Goal: Information Seeking & Learning: Learn about a topic

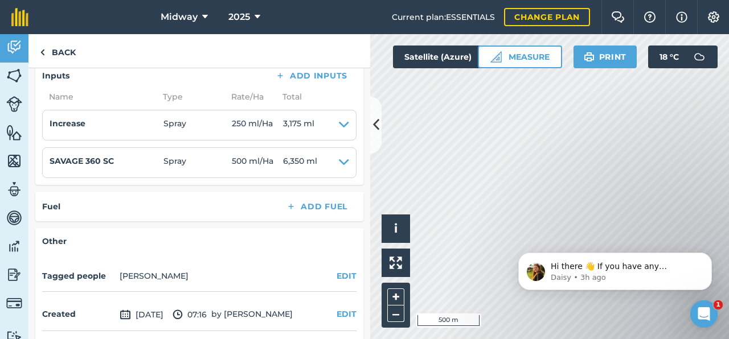
scroll to position [401, 0]
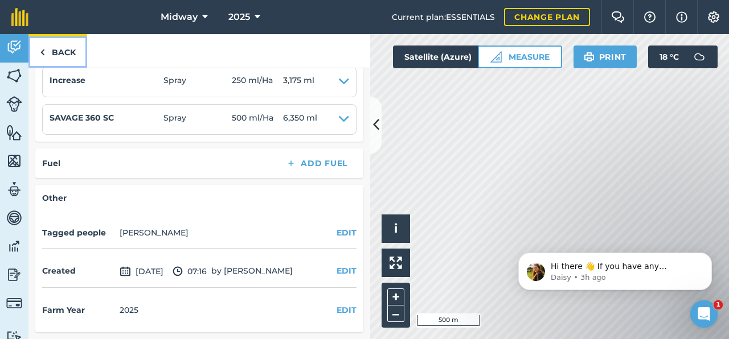
click at [46, 54] on link "Back" at bounding box center [57, 51] width 59 height 34
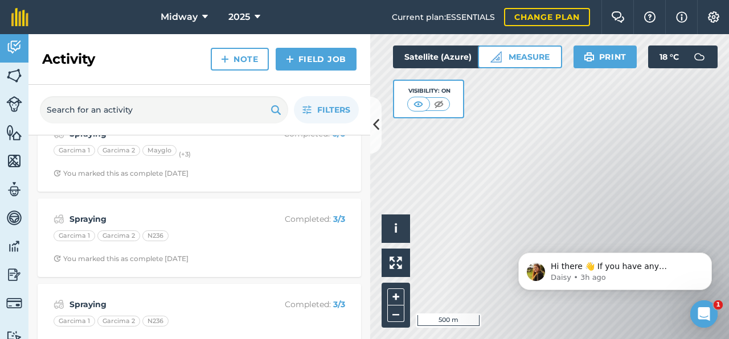
scroll to position [6930, 0]
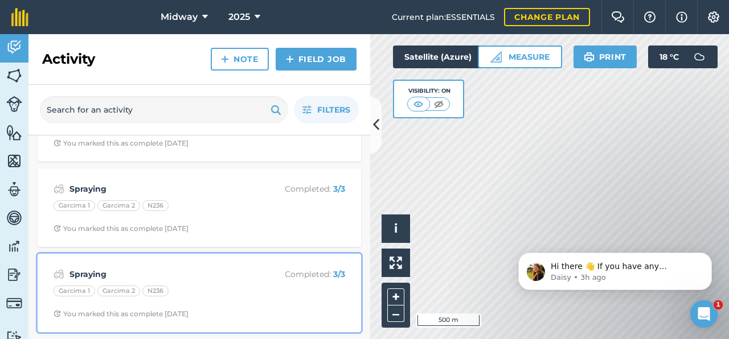
click at [88, 275] on strong "Spraying" at bounding box center [159, 274] width 181 height 13
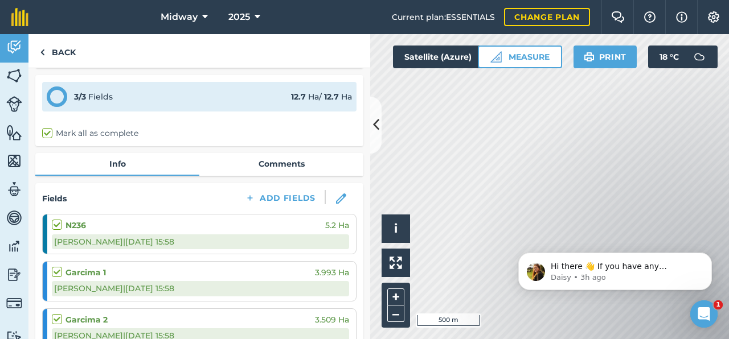
scroll to position [31, 0]
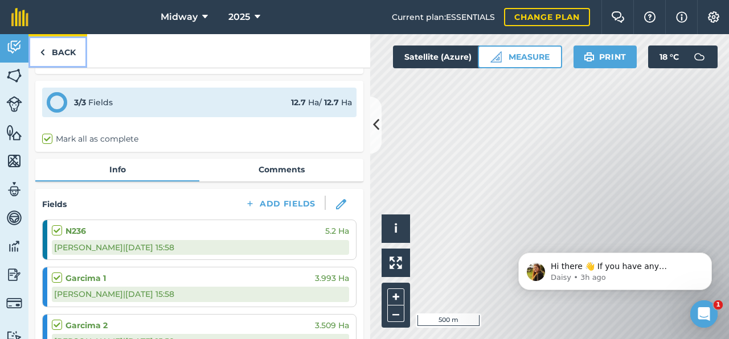
click at [42, 52] on img at bounding box center [42, 53] width 5 height 14
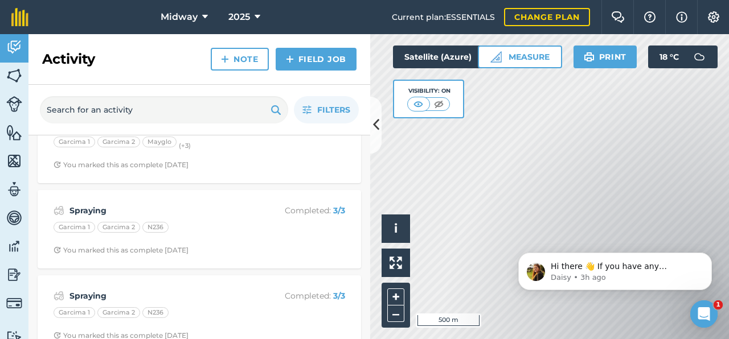
scroll to position [6930, 0]
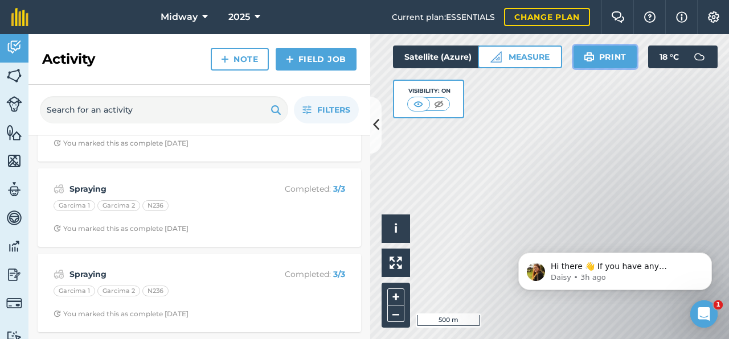
click at [622, 53] on button "Print" at bounding box center [605, 57] width 64 height 23
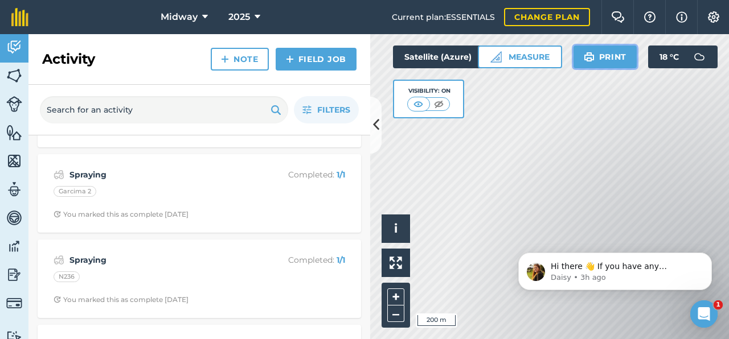
scroll to position [6175, 0]
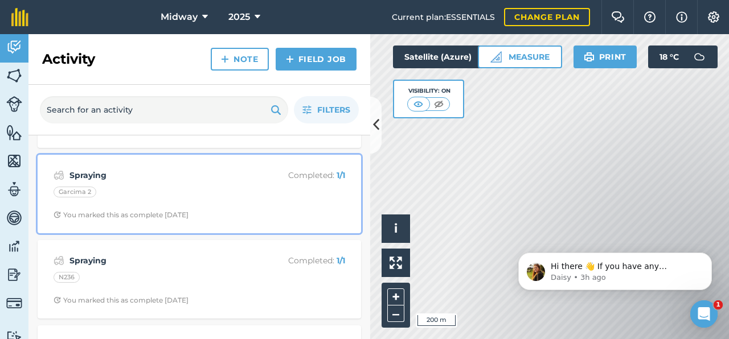
click at [81, 178] on strong "Spraying" at bounding box center [159, 175] width 181 height 13
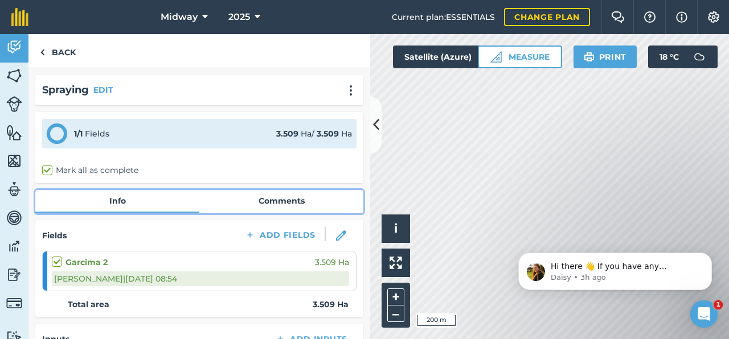
click at [117, 203] on link "Info" at bounding box center [117, 201] width 164 height 22
click at [284, 203] on link "Comments" at bounding box center [281, 201] width 164 height 22
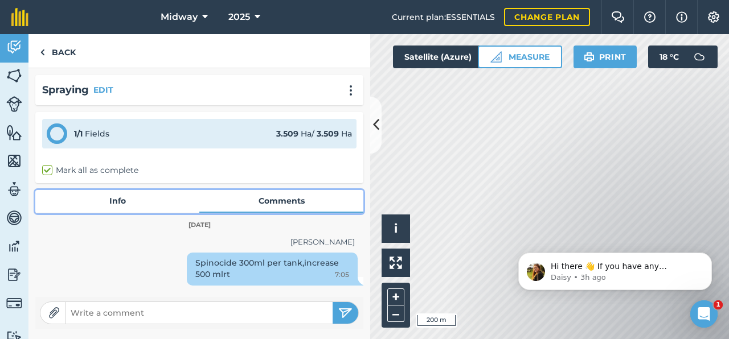
click at [100, 196] on link "Info" at bounding box center [117, 201] width 164 height 22
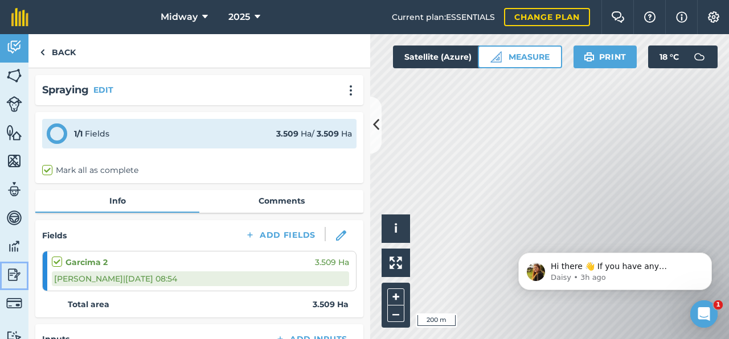
click at [13, 272] on img at bounding box center [14, 275] width 16 height 17
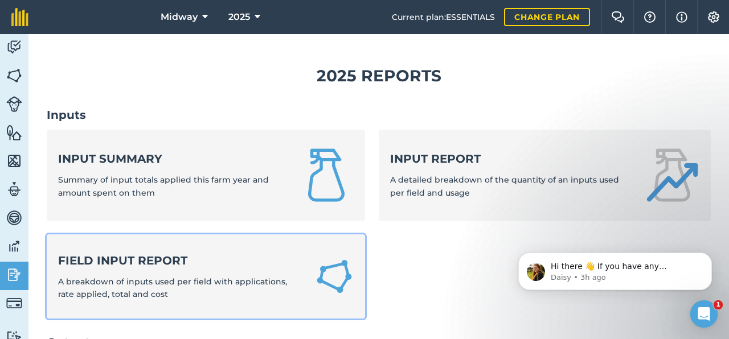
click at [124, 264] on strong "Field Input Report" at bounding box center [179, 261] width 243 height 16
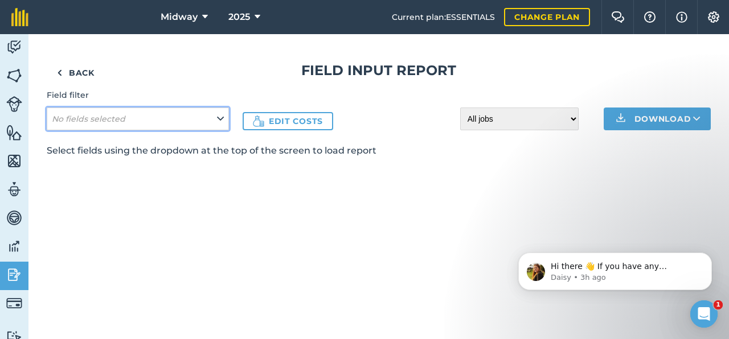
click at [174, 124] on button "No fields selected" at bounding box center [138, 119] width 182 height 23
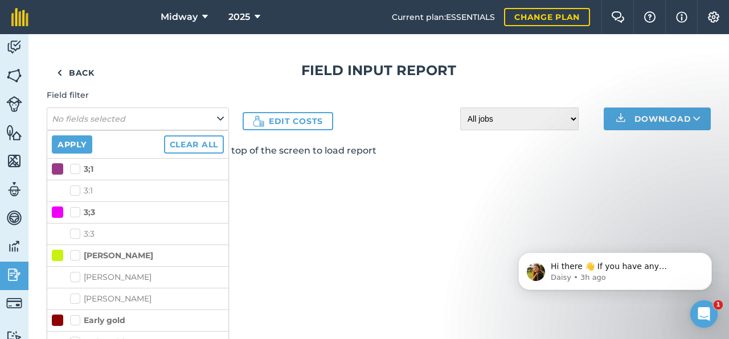
click at [76, 167] on label "3;1" at bounding box center [81, 169] width 23 height 12
click at [76, 167] on input "3;1" at bounding box center [73, 166] width 7 height 7
checkbox input "true"
click at [71, 142] on button "Apply" at bounding box center [72, 145] width 40 height 18
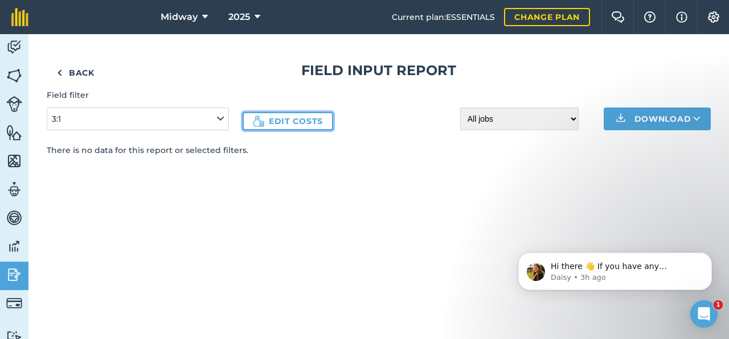
click at [286, 117] on link "Edit costs" at bounding box center [288, 121] width 91 height 18
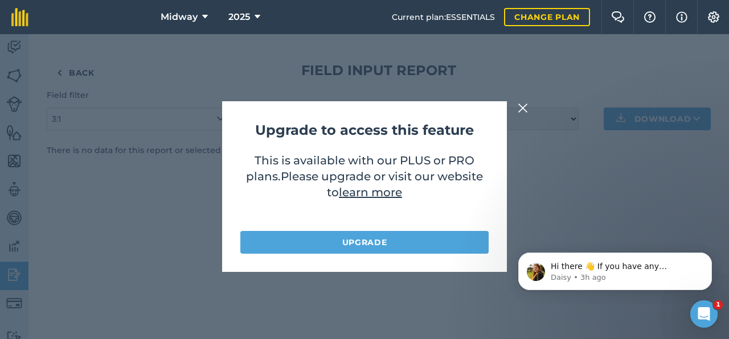
click at [521, 110] on img at bounding box center [523, 108] width 10 height 14
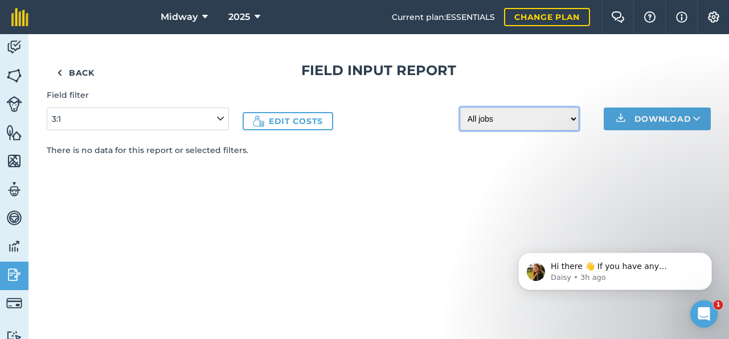
click at [536, 116] on select "All jobs Incomplete jobs Complete jobs" at bounding box center [519, 119] width 118 height 23
click at [460, 108] on select "All jobs Incomplete jobs Complete jobs" at bounding box center [519, 119] width 118 height 23
click at [511, 120] on select "All jobs Incomplete jobs Complete jobs" at bounding box center [519, 119] width 118 height 23
select select "all"
click at [460, 108] on select "All jobs Incomplete jobs Complete jobs" at bounding box center [519, 119] width 118 height 23
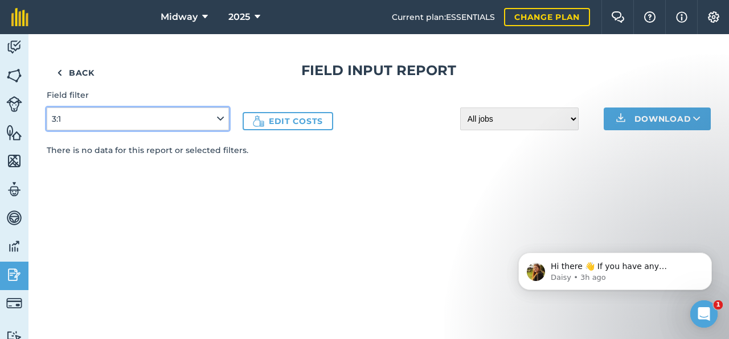
click at [151, 124] on button "3:1" at bounding box center [138, 119] width 182 height 23
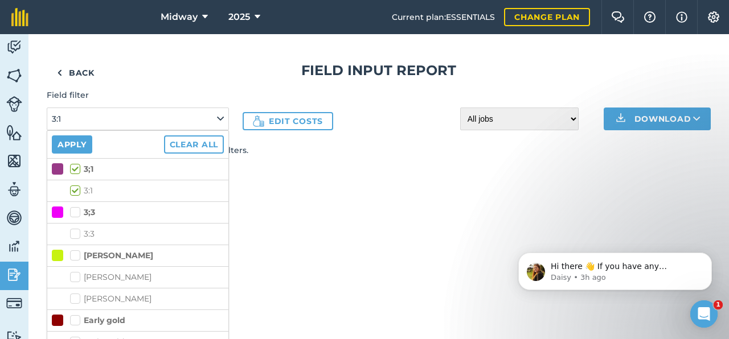
click at [77, 168] on label "3;1" at bounding box center [81, 169] width 23 height 12
click at [77, 168] on input "3;1" at bounding box center [73, 166] width 7 height 7
checkbox input "false"
click at [80, 211] on label "3;3" at bounding box center [82, 213] width 25 height 12
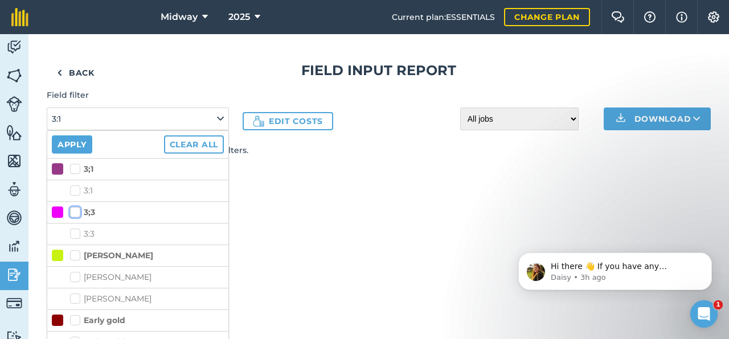
click at [77, 211] on input "3;3" at bounding box center [73, 210] width 7 height 7
checkbox input "true"
click at [78, 142] on button "Apply" at bounding box center [72, 145] width 40 height 18
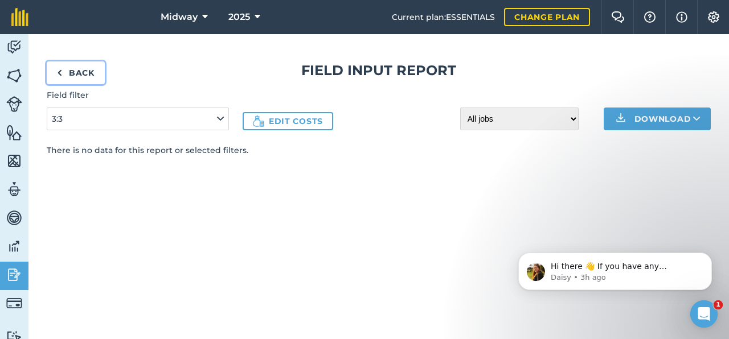
click at [79, 73] on link "Back" at bounding box center [76, 73] width 58 height 23
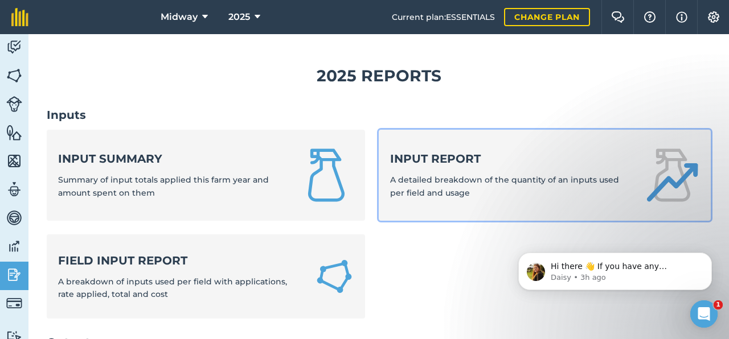
click at [473, 153] on strong "Input report" at bounding box center [510, 159] width 241 height 16
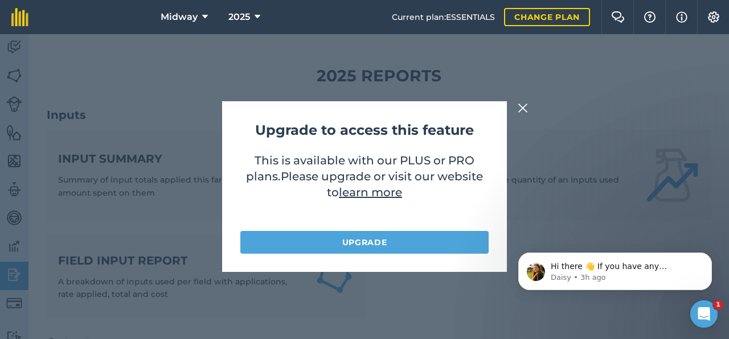
click at [526, 106] on img at bounding box center [523, 108] width 10 height 14
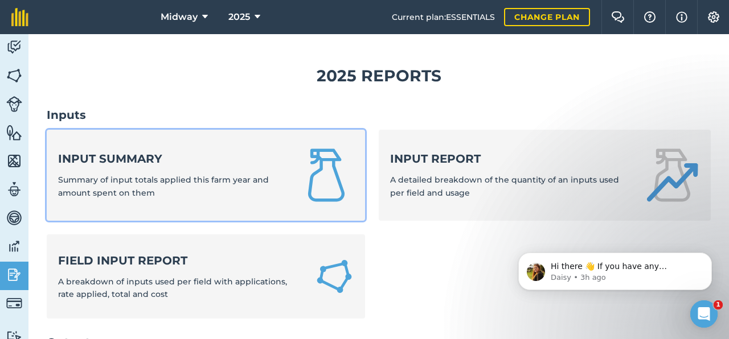
click at [114, 181] on span "Summary of input totals applied this farm year and amount spent on them" at bounding box center [163, 186] width 211 height 23
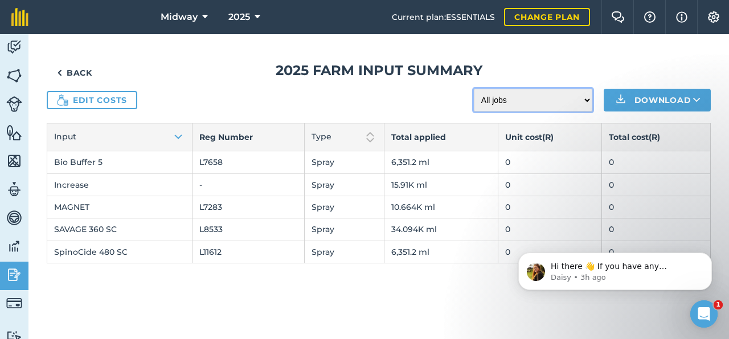
click at [582, 101] on select "All jobs Incomplete jobs Complete jobs" at bounding box center [533, 100] width 118 height 23
click at [123, 245] on td "SpinoCide 480 SC" at bounding box center [119, 252] width 145 height 22
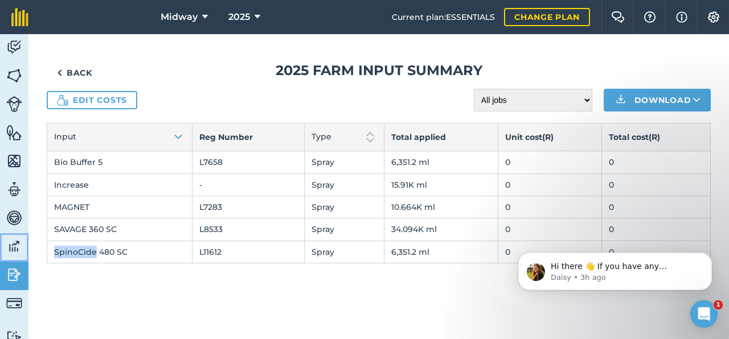
click at [13, 243] on img at bounding box center [14, 246] width 16 height 17
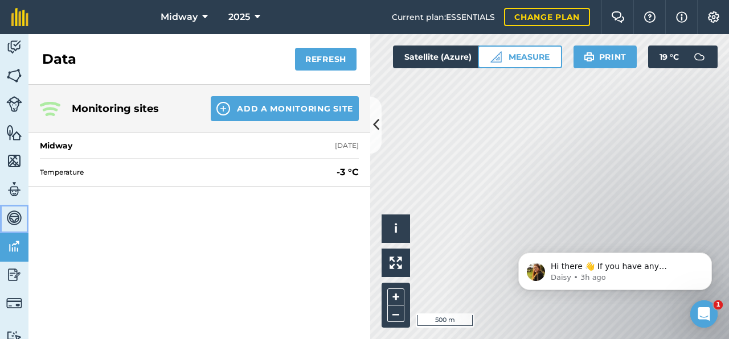
click at [14, 215] on img at bounding box center [14, 218] width 16 height 17
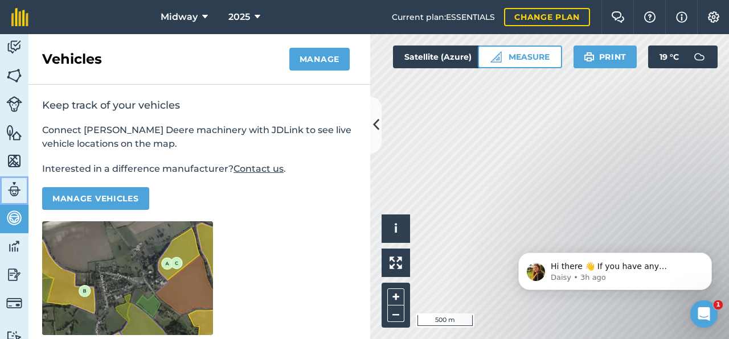
click at [14, 189] on img at bounding box center [14, 189] width 16 height 17
select select "MEMBER"
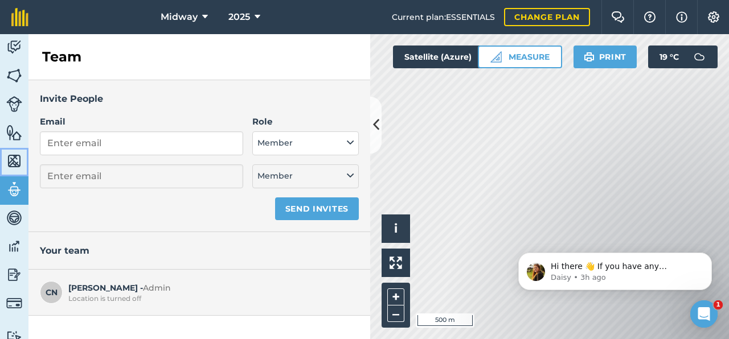
click at [15, 162] on img at bounding box center [14, 161] width 16 height 17
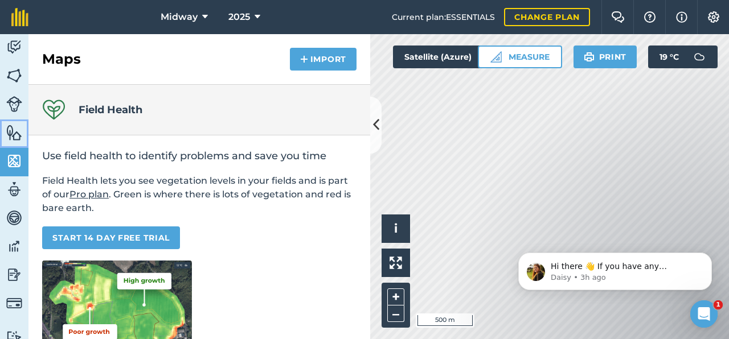
click at [14, 136] on img at bounding box center [14, 132] width 16 height 17
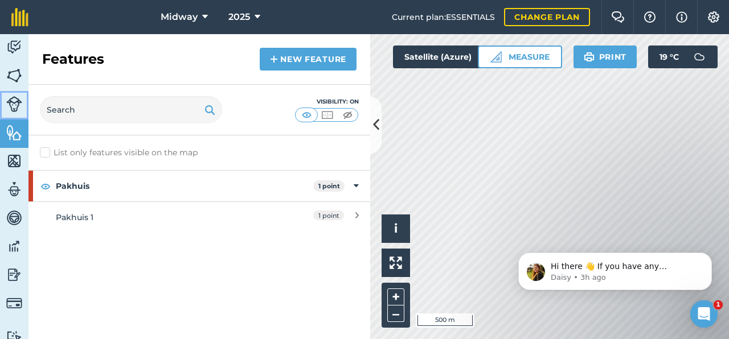
click at [11, 105] on img at bounding box center [14, 104] width 16 height 16
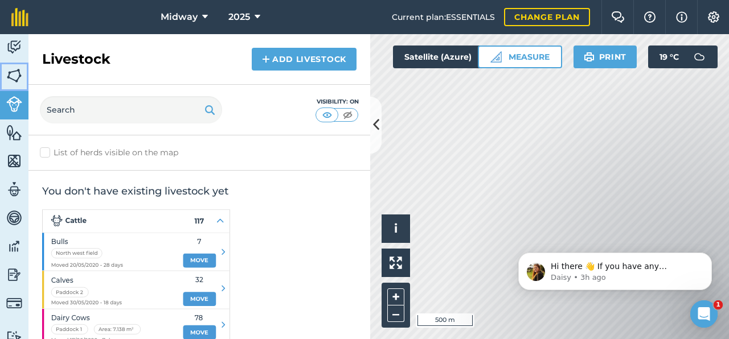
click at [14, 67] on img at bounding box center [14, 75] width 16 height 17
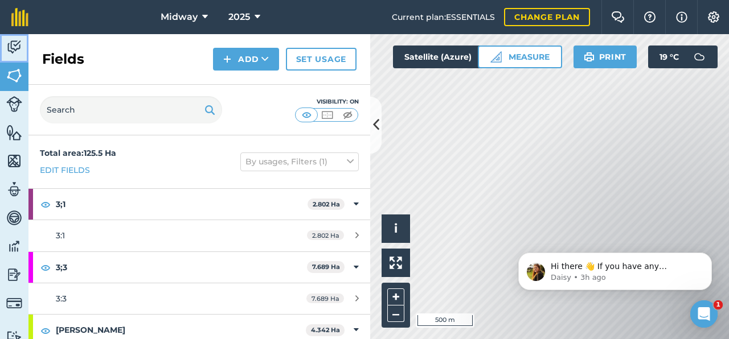
click at [9, 42] on img at bounding box center [14, 47] width 16 height 17
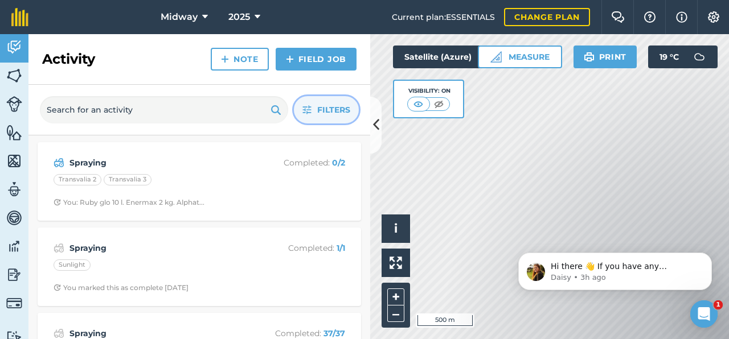
click at [322, 112] on span "Filters" at bounding box center [333, 110] width 33 height 13
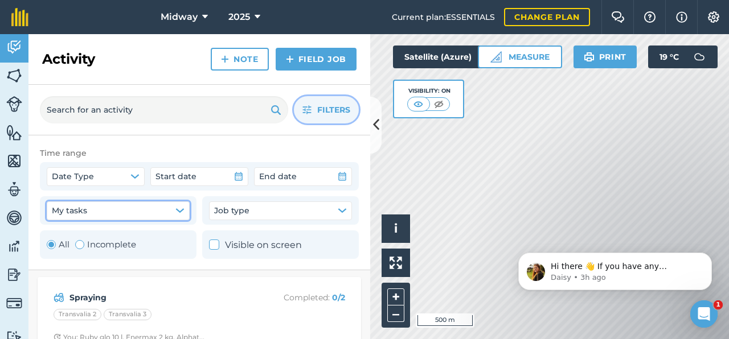
click at [175, 215] on icon "button" at bounding box center [179, 210] width 9 height 9
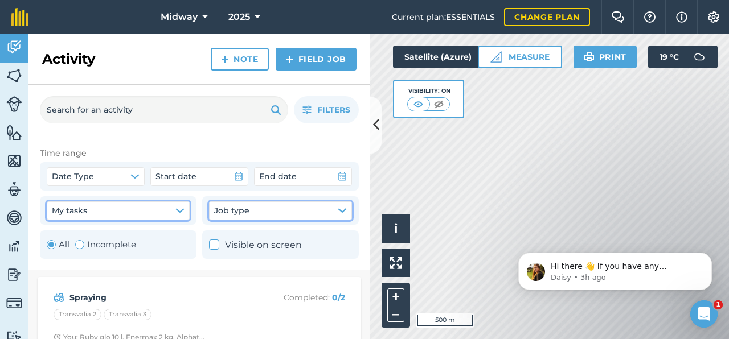
click at [245, 210] on span "Job type" at bounding box center [231, 210] width 35 height 13
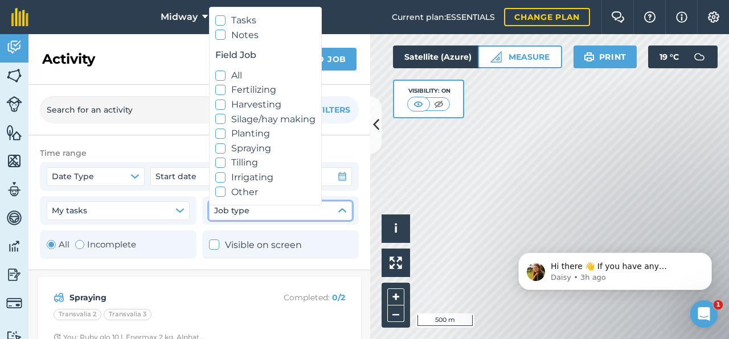
click at [242, 149] on label "Spraying" at bounding box center [265, 148] width 100 height 15
checkbox input "true"
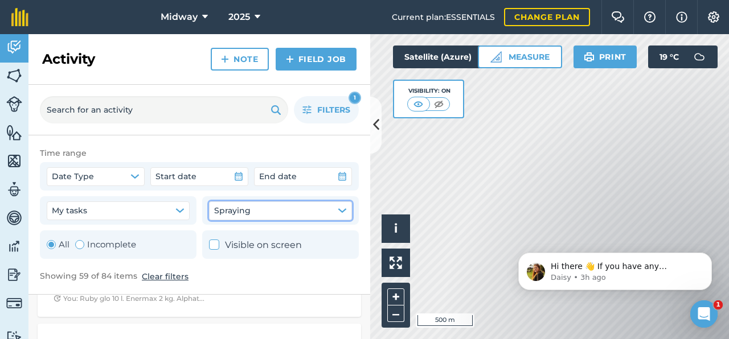
scroll to position [70, 0]
click at [321, 104] on span "Filters" at bounding box center [333, 110] width 33 height 13
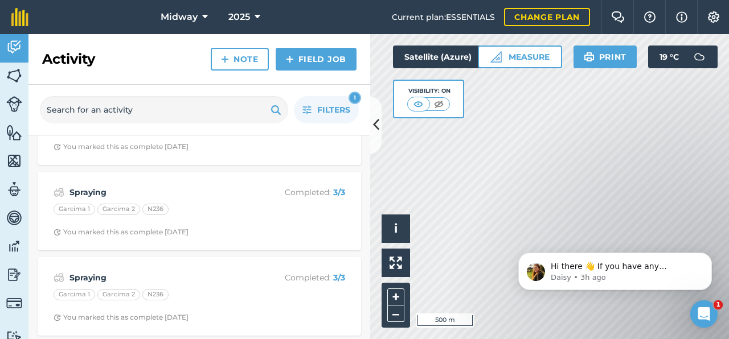
scroll to position [4842, 0]
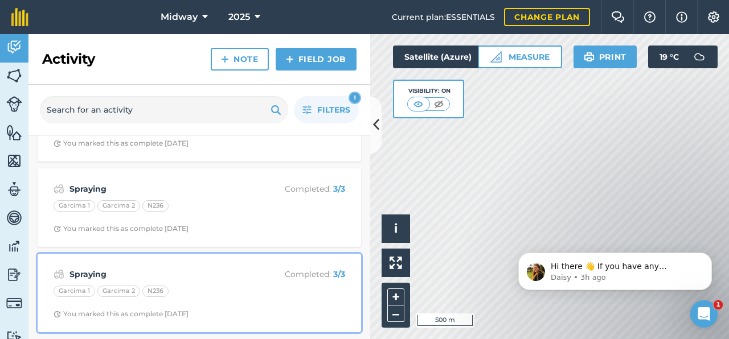
click at [90, 278] on strong "Spraying" at bounding box center [159, 274] width 181 height 13
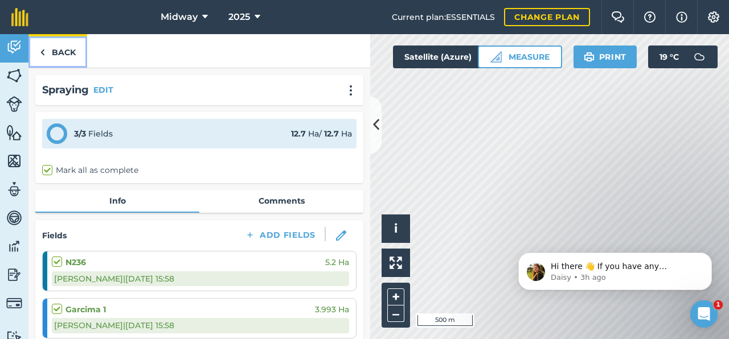
click at [43, 46] on img at bounding box center [42, 53] width 5 height 14
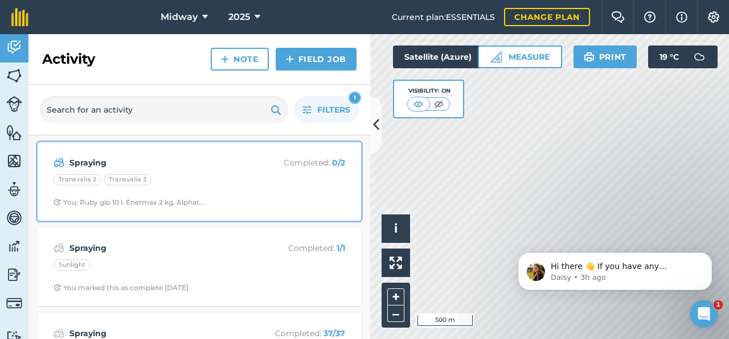
click at [148, 185] on div "Transvalia 2 Transvalia 3" at bounding box center [200, 181] width 292 height 15
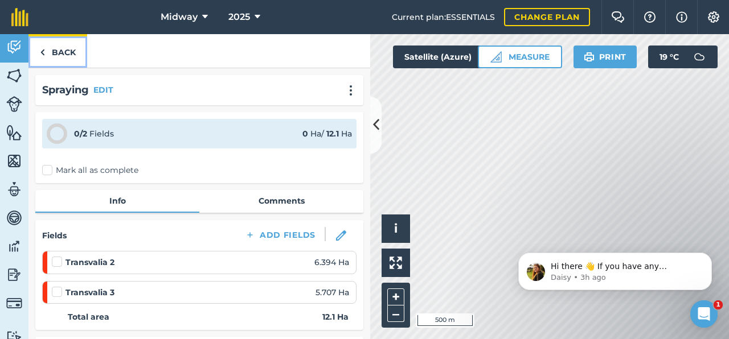
click at [43, 50] on img at bounding box center [42, 53] width 5 height 14
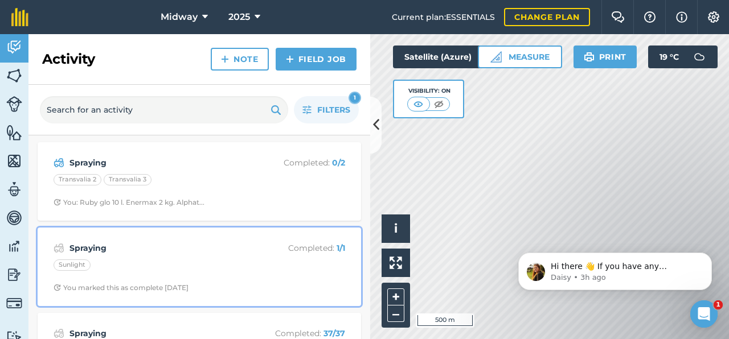
click at [102, 243] on strong "Spraying" at bounding box center [159, 248] width 181 height 13
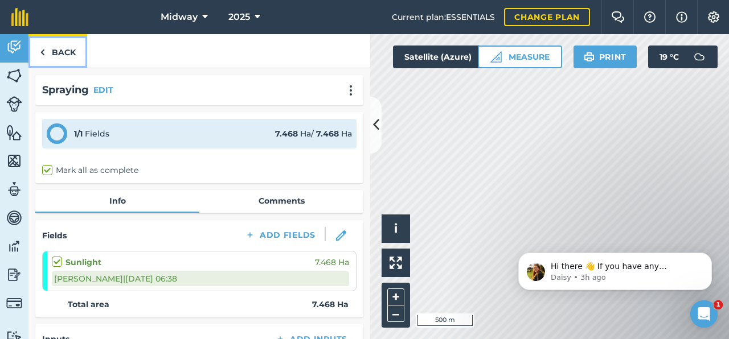
click at [49, 46] on link "Back" at bounding box center [57, 51] width 59 height 34
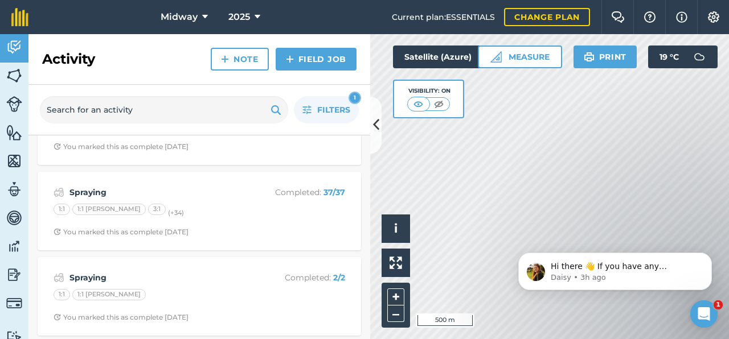
scroll to position [143, 0]
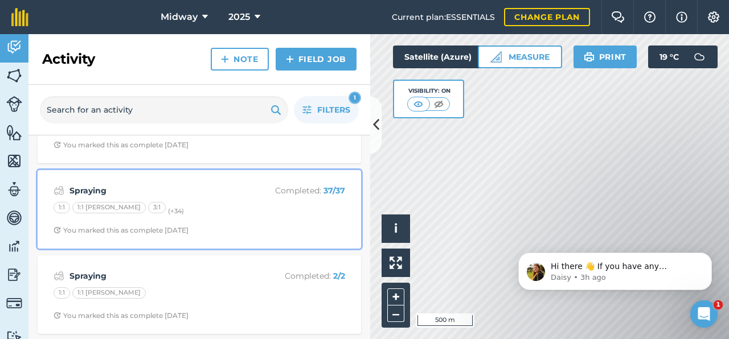
click at [112, 216] on div "1:1 1:1 [PERSON_NAME] 3:1 (+ 34 )" at bounding box center [200, 209] width 292 height 15
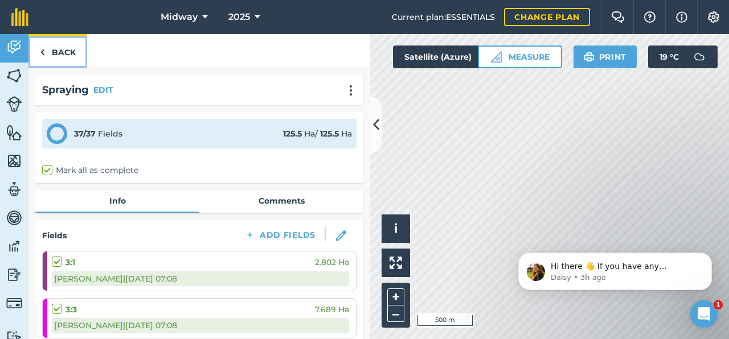
click at [44, 46] on img at bounding box center [42, 53] width 5 height 14
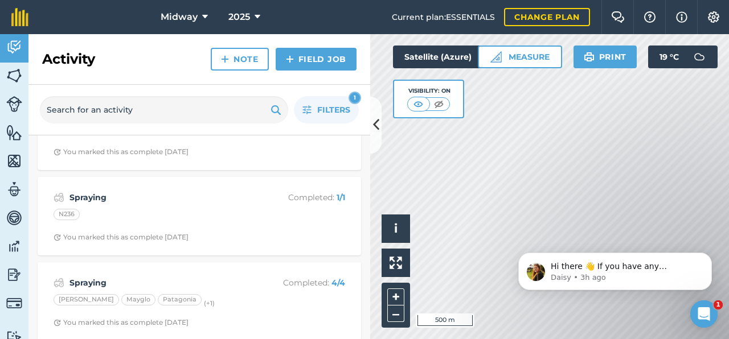
scroll to position [4842, 0]
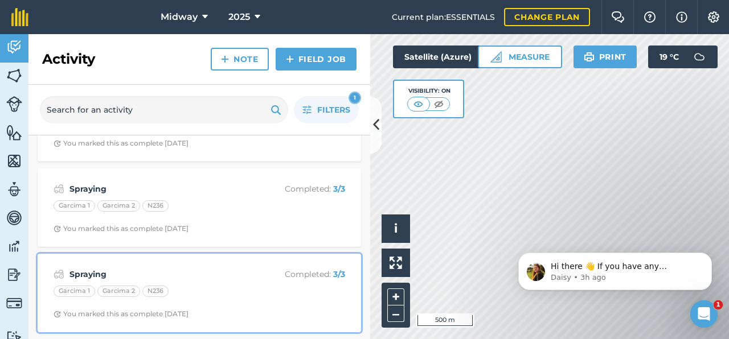
click at [121, 285] on div "Spraying Completed : 3 / 3 Garcima 1 Garcima 2 N236 You marked this as complete…" at bounding box center [199, 293] width 310 height 65
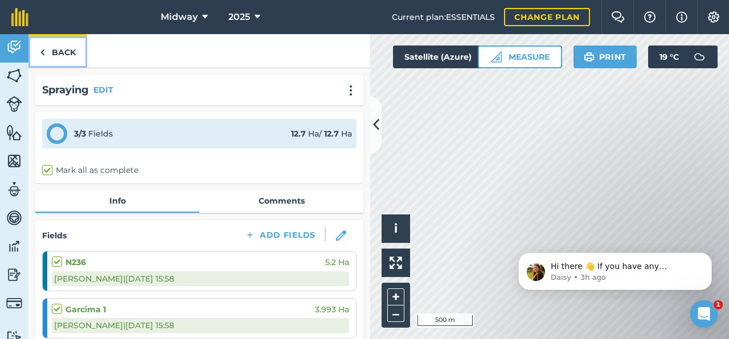
click at [45, 48] on link "Back" at bounding box center [57, 51] width 59 height 34
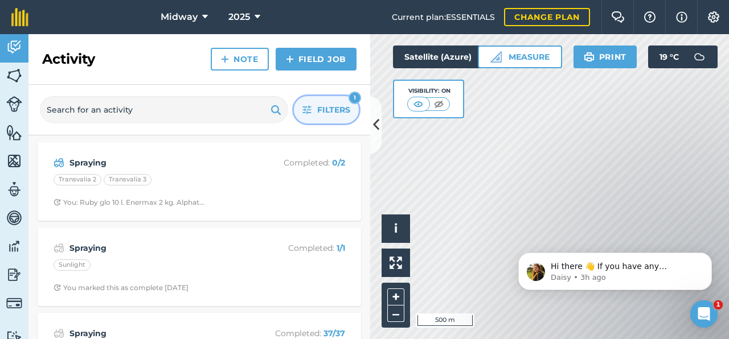
click at [330, 107] on span "Filters" at bounding box center [333, 110] width 33 height 13
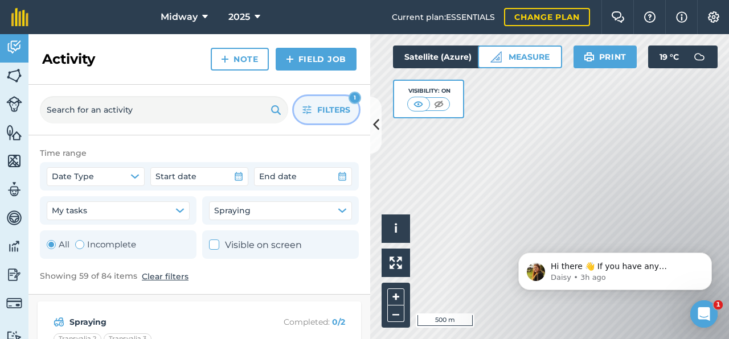
click at [315, 109] on button "Filters 1" at bounding box center [326, 109] width 65 height 27
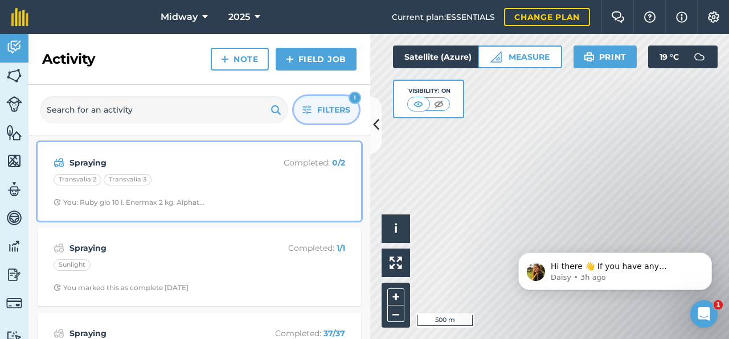
click at [291, 157] on p "Completed : 0 / 2" at bounding box center [300, 163] width 91 height 13
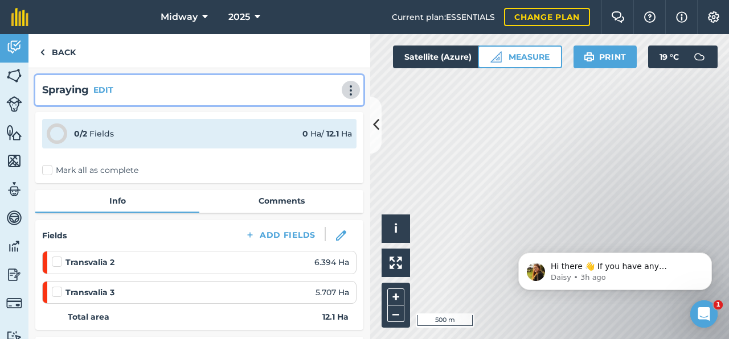
click at [351, 89] on img at bounding box center [351, 90] width 14 height 11
click at [315, 113] on link "Print" at bounding box center [326, 115] width 73 height 23
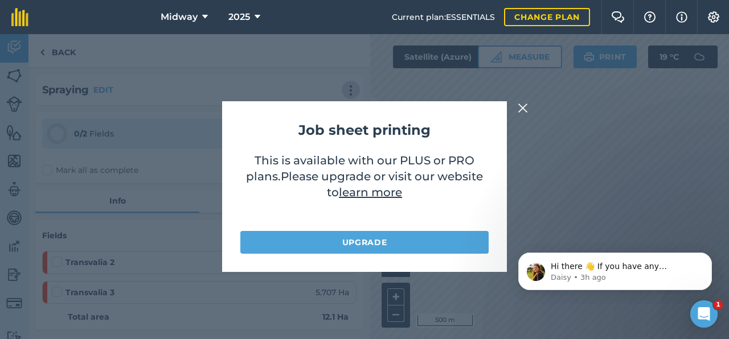
click at [510, 112] on div "Job sheet printing This is available with our PLUS or PRO plans . Please upgrad…" at bounding box center [364, 186] width 729 height 305
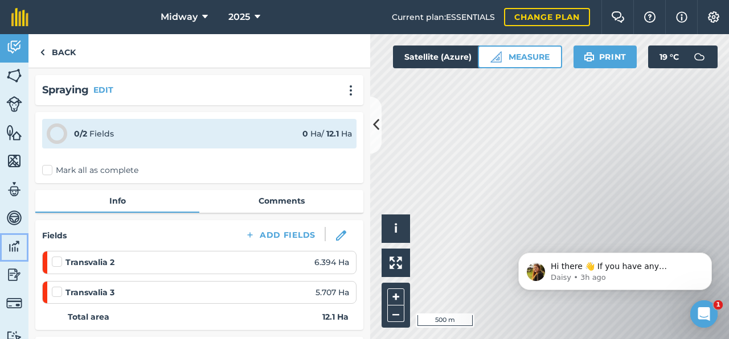
click at [16, 245] on img at bounding box center [14, 246] width 16 height 17
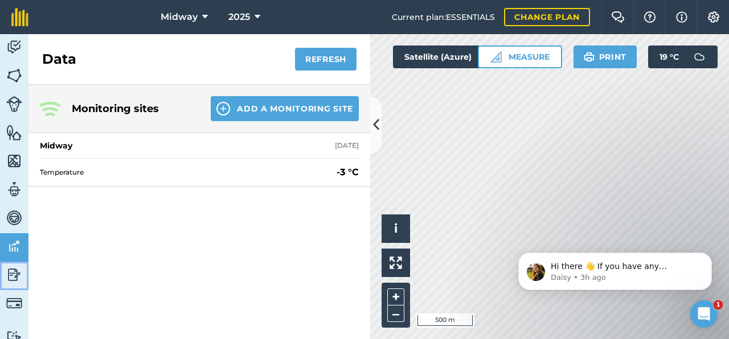
click at [7, 278] on img at bounding box center [14, 275] width 16 height 17
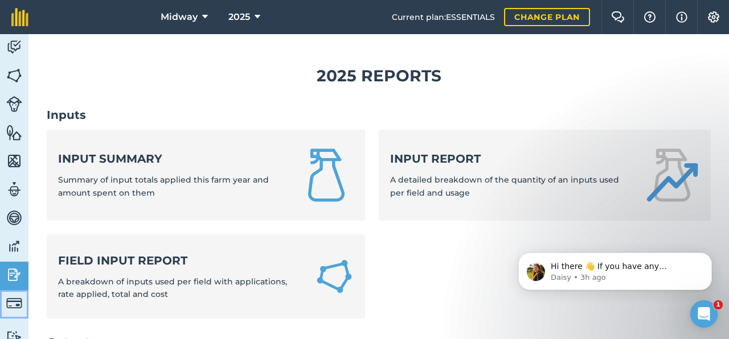
click at [6, 294] on link "Billing" at bounding box center [14, 304] width 28 height 28
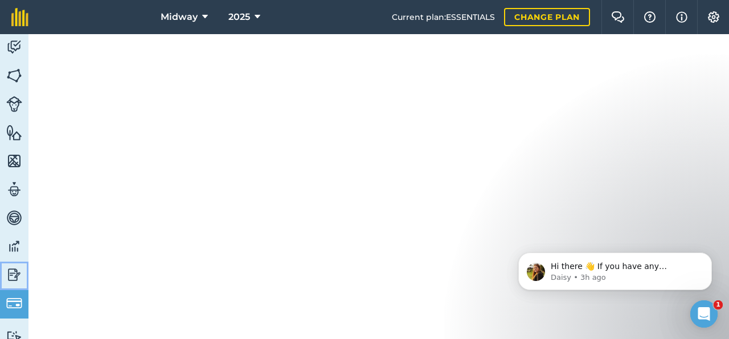
click at [6, 278] on link "Reporting" at bounding box center [14, 276] width 28 height 28
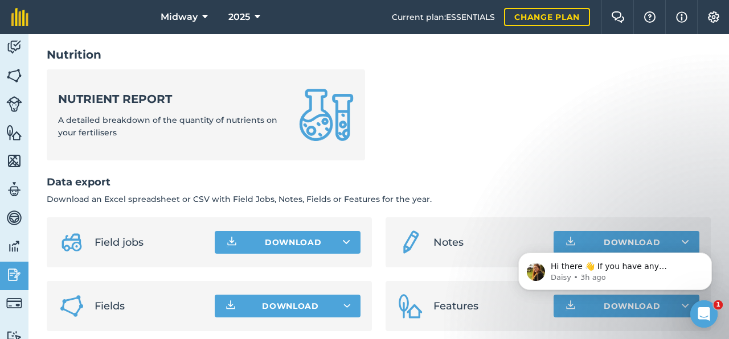
scroll to position [558, 0]
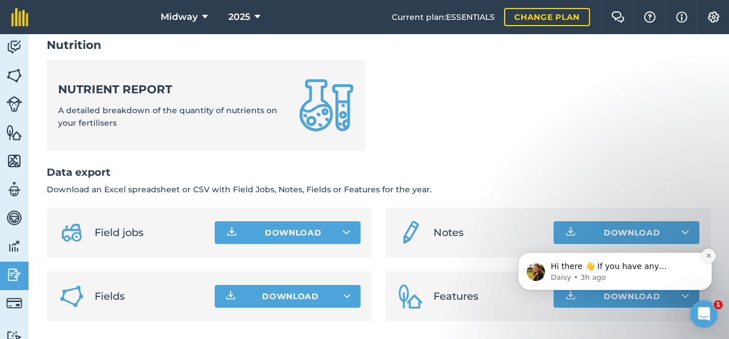
click at [707, 253] on icon "Dismiss notification" at bounding box center [709, 256] width 6 height 6
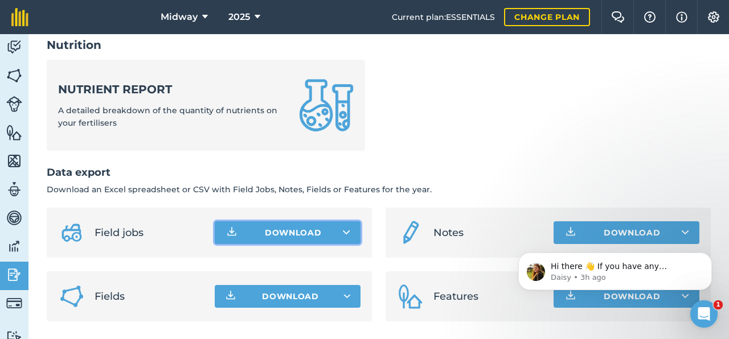
click at [354, 233] on button "Download" at bounding box center [288, 233] width 146 height 23
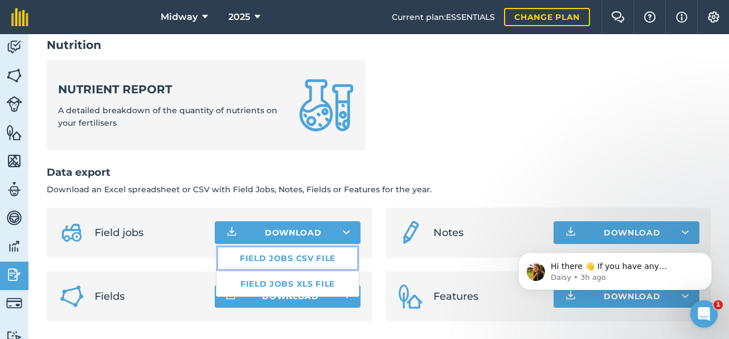
click at [298, 255] on link "Field jobs CSV file" at bounding box center [287, 258] width 142 height 25
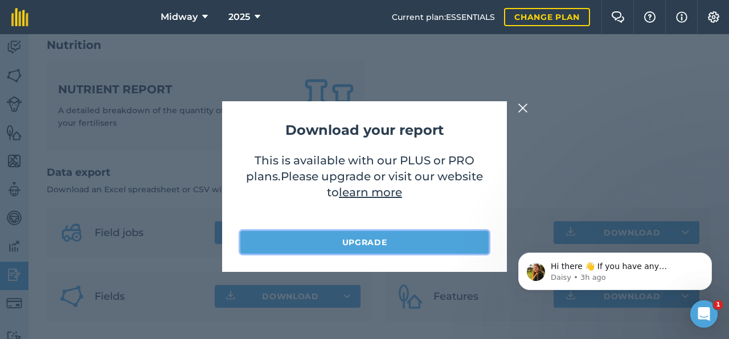
click at [323, 235] on link "Upgrade" at bounding box center [364, 242] width 248 height 23
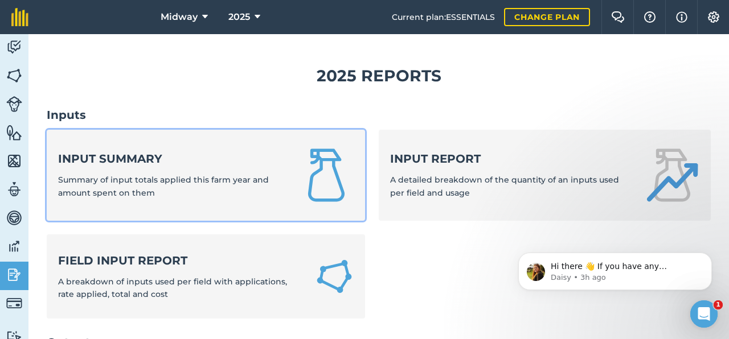
click at [142, 183] on span "Summary of input totals applied this farm year and amount spent on them" at bounding box center [163, 186] width 211 height 23
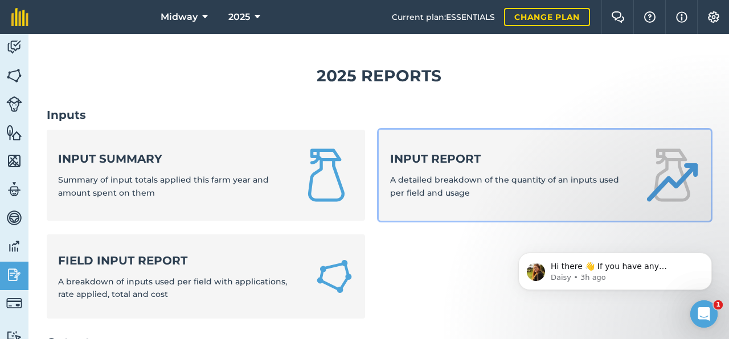
click at [445, 179] on span "A detailed breakdown of the quantity of an inputs used per field and usage" at bounding box center [504, 186] width 229 height 23
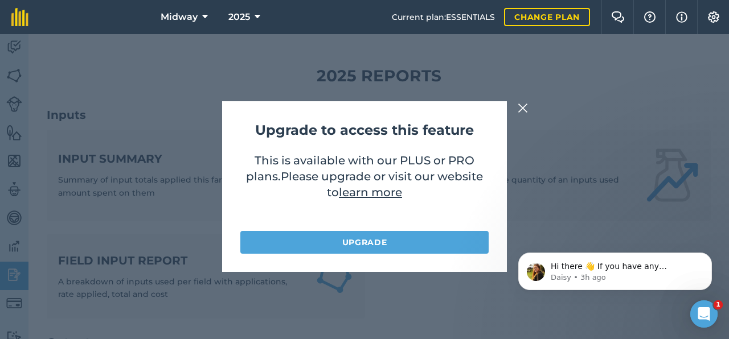
click at [510, 110] on div "Upgrade to access this feature This is available with our PLUS or PRO plans . P…" at bounding box center [364, 186] width 729 height 305
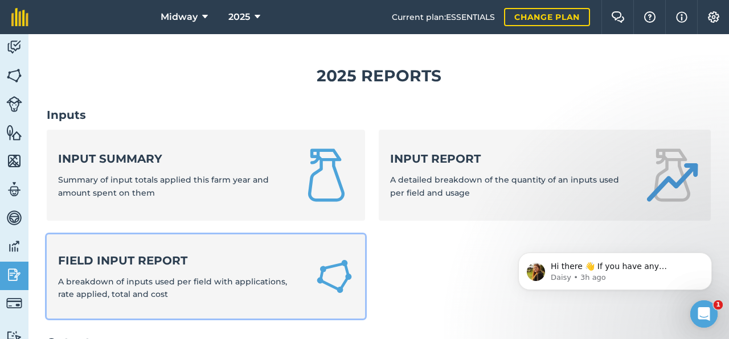
click at [99, 276] on div "Field Input Report A breakdown of inputs used per field with applications, rate…" at bounding box center [179, 277] width 243 height 48
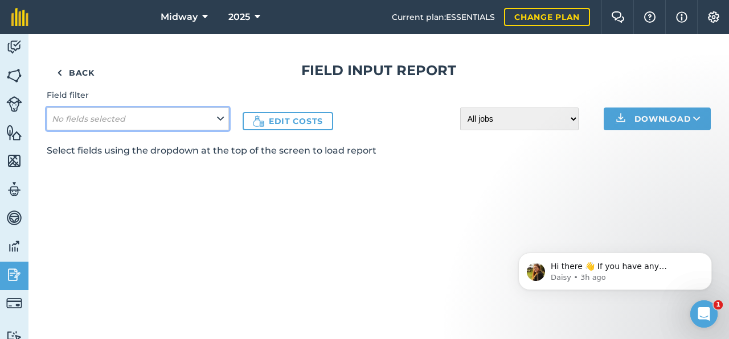
click at [190, 112] on button "No fields selected" at bounding box center [138, 119] width 182 height 23
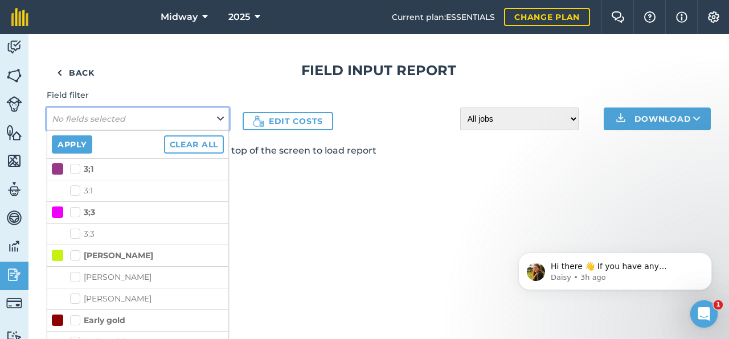
click at [190, 112] on button "No fields selected" at bounding box center [138, 119] width 182 height 23
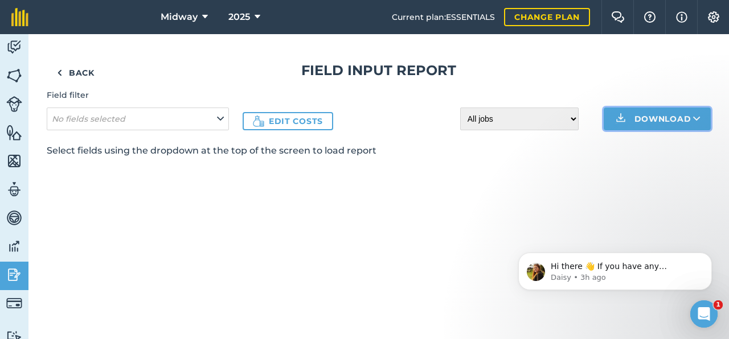
click at [607, 116] on button "Download" at bounding box center [657, 119] width 107 height 23
click at [607, 116] on button "Download CSV XLS" at bounding box center [657, 119] width 107 height 23
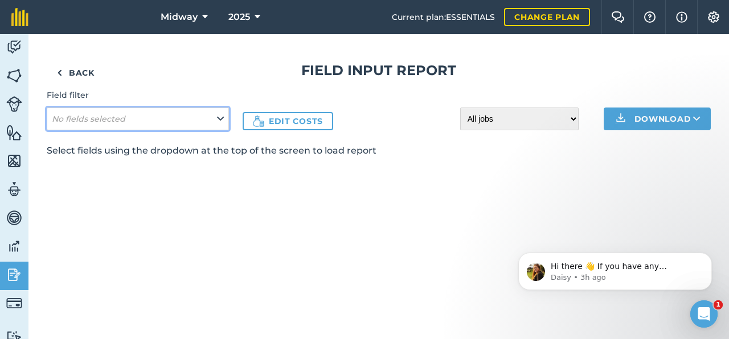
click at [209, 115] on button "No fields selected" at bounding box center [138, 119] width 182 height 23
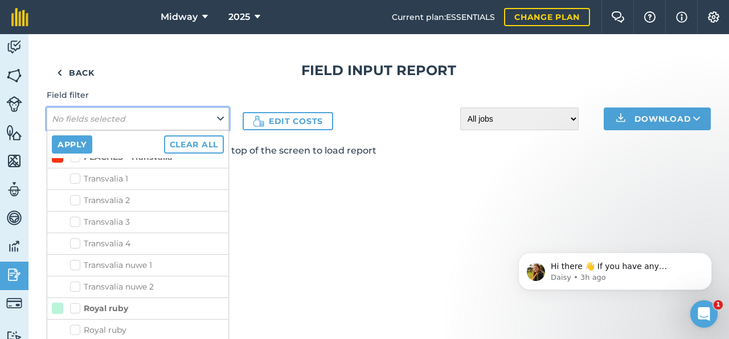
scroll to position [1030, 0]
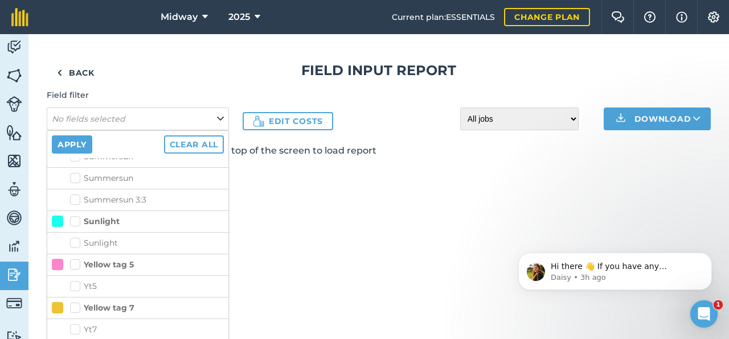
click at [407, 224] on div "Back Field Input Report Field filter No fields selected Apply Clear all 3;1 3:1…" at bounding box center [378, 186] width 700 height 305
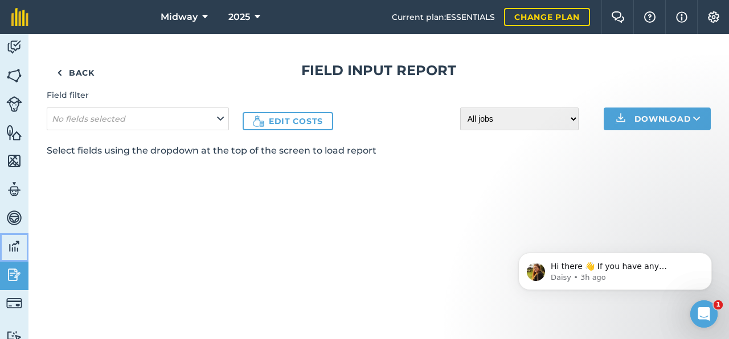
click at [21, 245] on img at bounding box center [14, 246] width 16 height 17
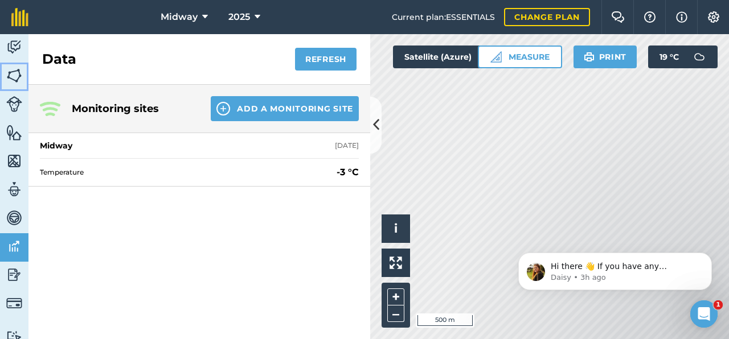
click at [7, 68] on img at bounding box center [14, 75] width 16 height 17
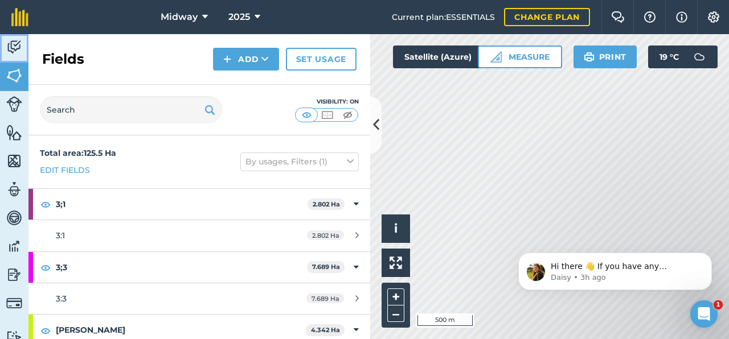
click at [7, 42] on img at bounding box center [14, 47] width 16 height 17
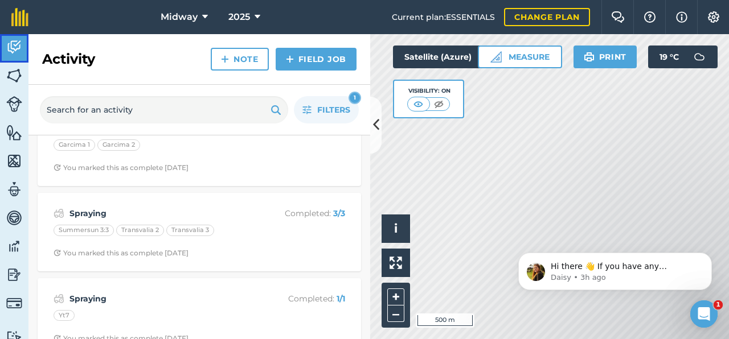
scroll to position [469, 0]
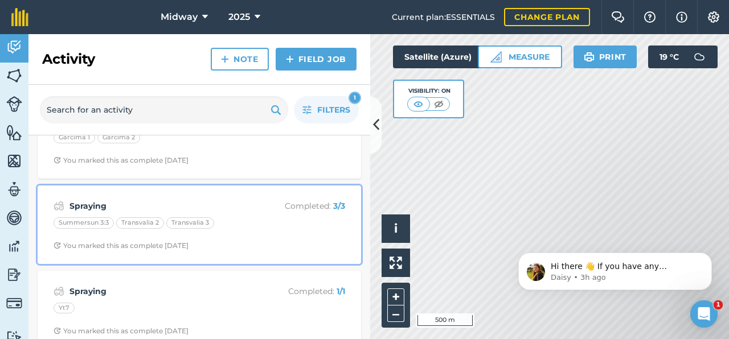
click at [189, 247] on div "You marked this as complete [DATE]" at bounding box center [121, 245] width 135 height 9
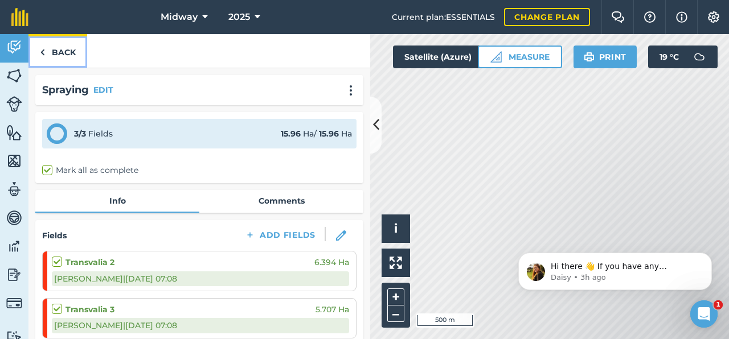
click at [48, 52] on link "Back" at bounding box center [57, 51] width 59 height 34
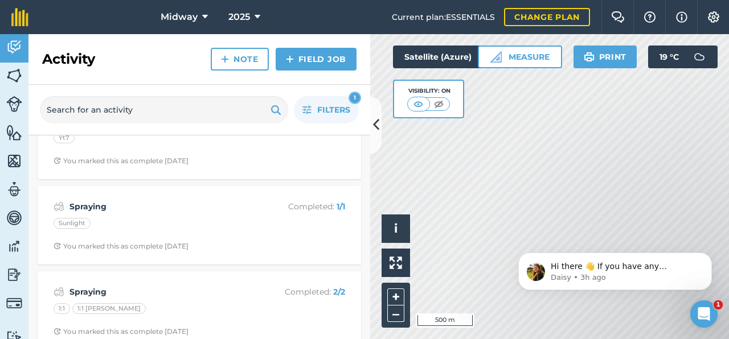
scroll to position [1416, 0]
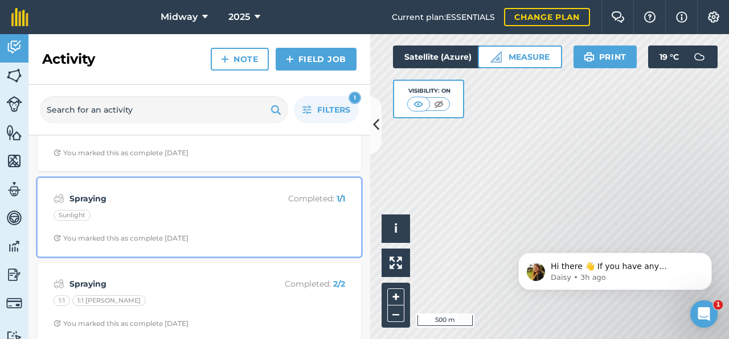
click at [128, 208] on div "Spraying Completed : 1 / 1 Sunlight You marked this as complete [DATE]" at bounding box center [199, 217] width 310 height 65
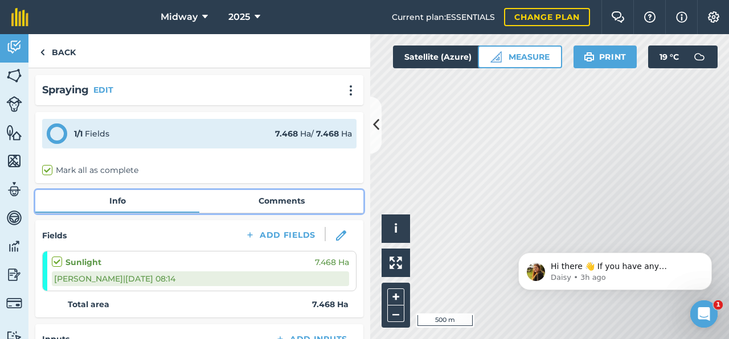
click at [250, 196] on link "Comments" at bounding box center [281, 201] width 164 height 22
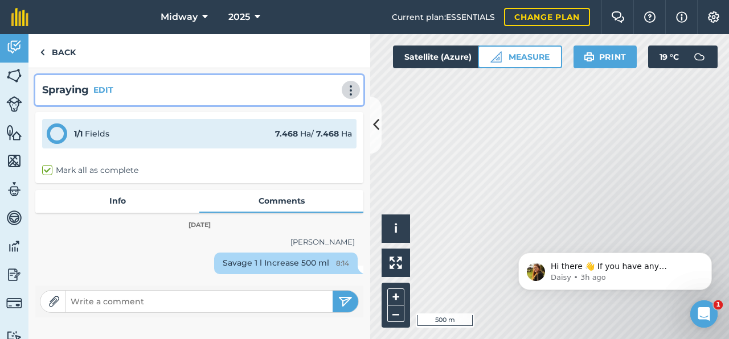
click at [353, 90] on img at bounding box center [351, 90] width 14 height 11
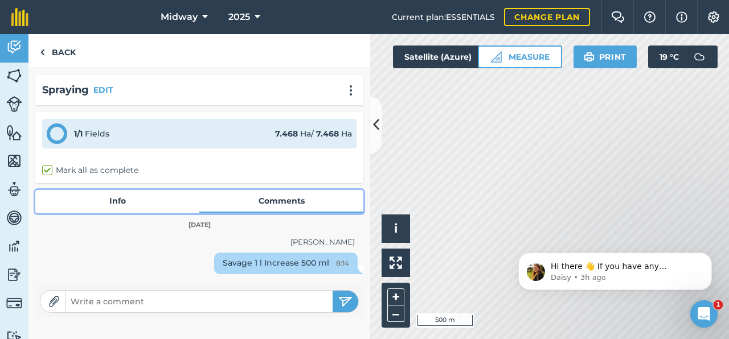
click at [112, 200] on link "Info" at bounding box center [117, 201] width 164 height 22
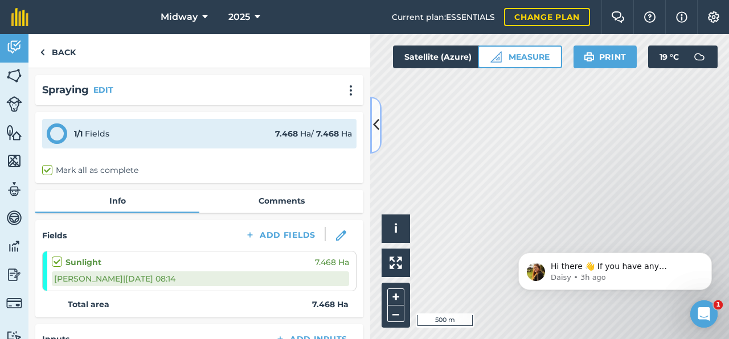
click at [376, 127] on icon at bounding box center [376, 125] width 6 height 20
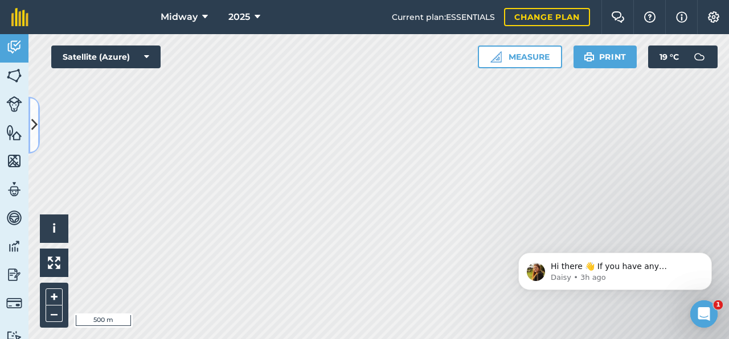
click at [37, 130] on button at bounding box center [33, 125] width 11 height 57
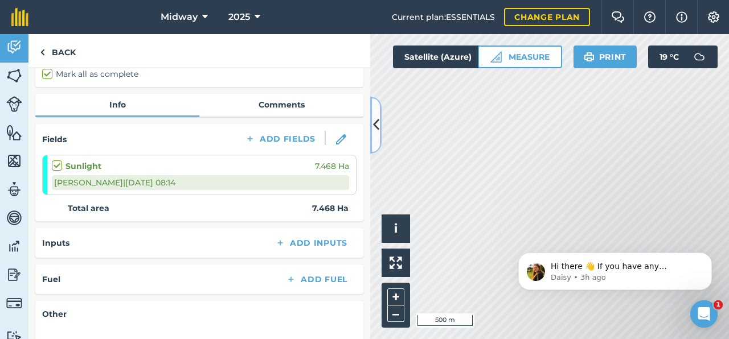
scroll to position [212, 0]
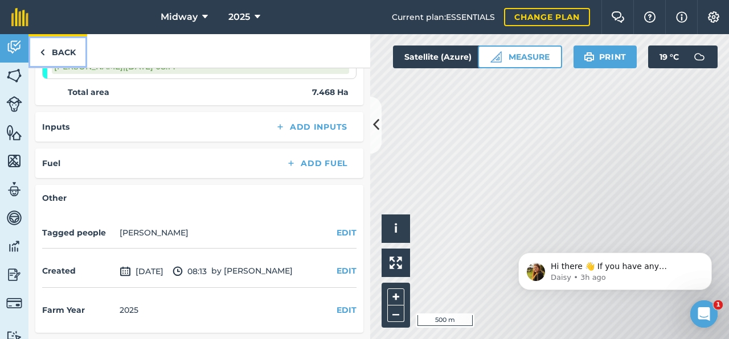
click at [40, 51] on img at bounding box center [42, 53] width 5 height 14
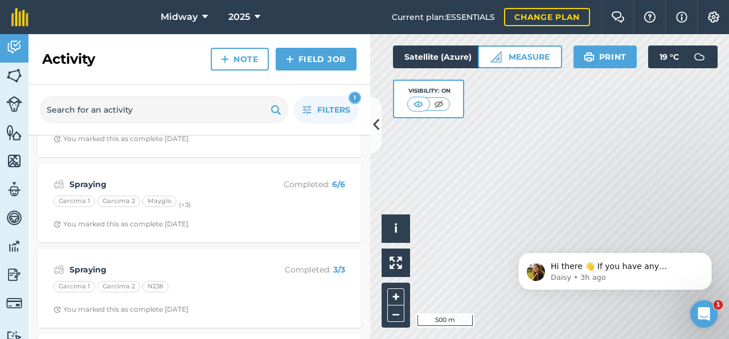
scroll to position [4842, 0]
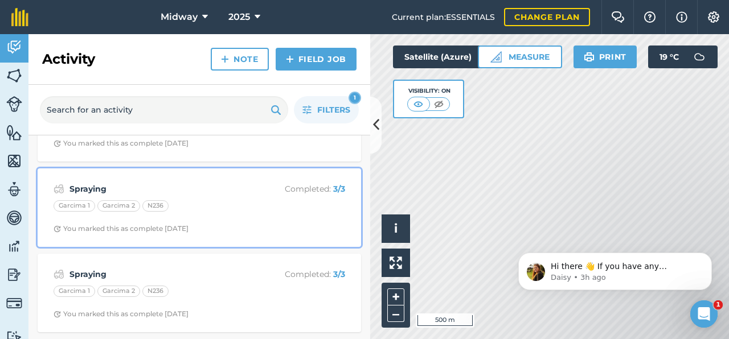
click at [91, 190] on strong "Spraying" at bounding box center [159, 189] width 181 height 13
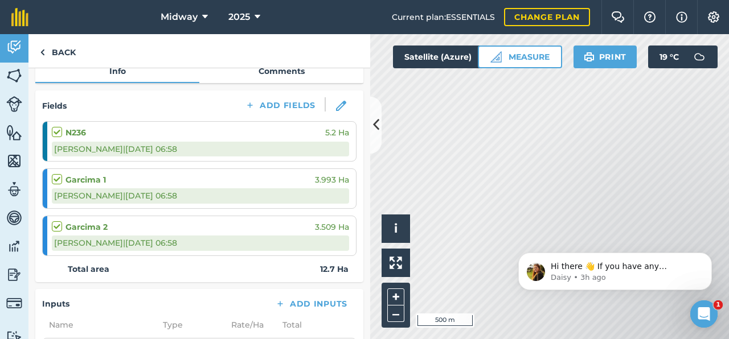
scroll to position [108, 0]
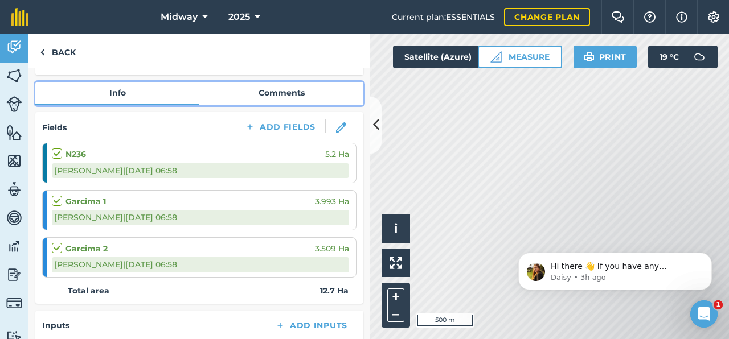
click at [282, 91] on link "Comments" at bounding box center [281, 93] width 164 height 22
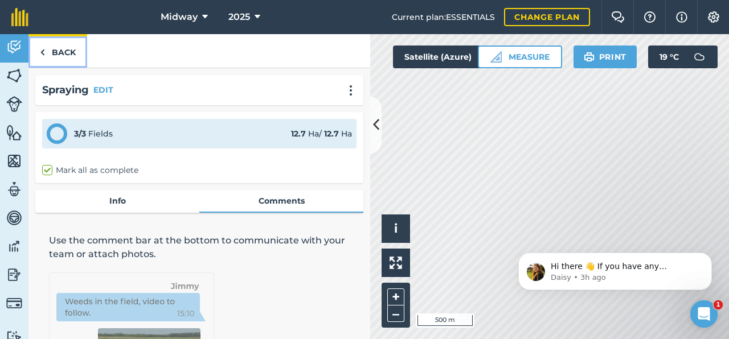
click at [38, 52] on link "Back" at bounding box center [57, 51] width 59 height 34
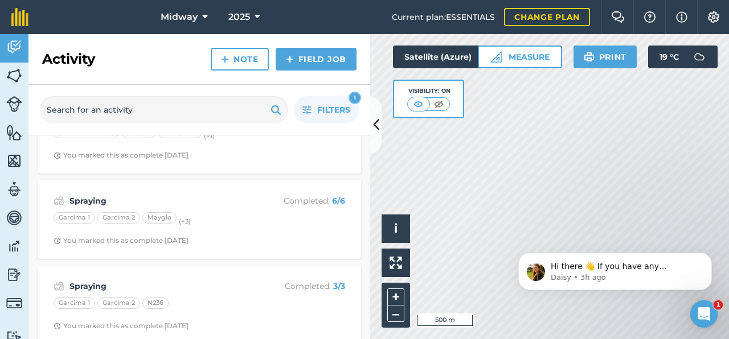
scroll to position [4744, 0]
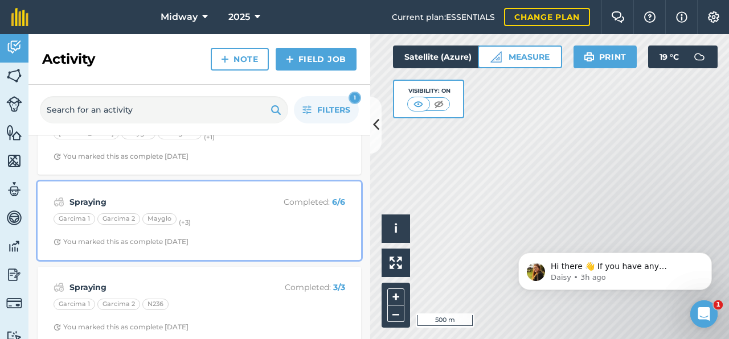
click at [88, 203] on strong "Spraying" at bounding box center [159, 202] width 181 height 13
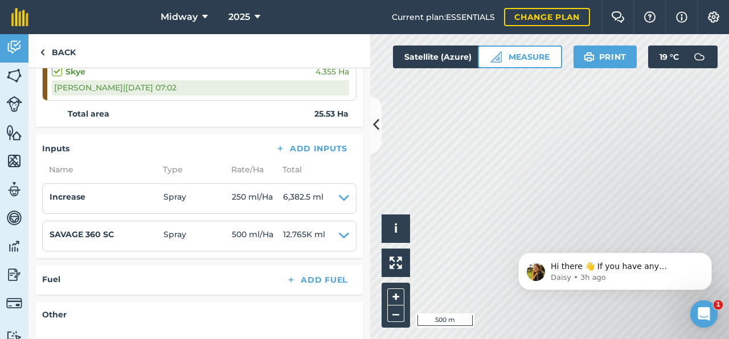
scroll to position [416, 0]
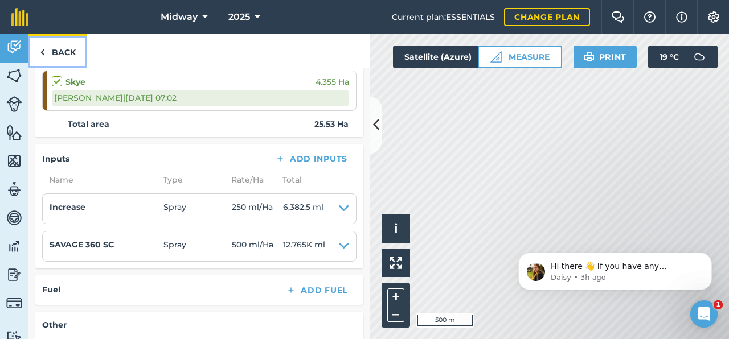
click at [42, 51] on img at bounding box center [42, 53] width 5 height 14
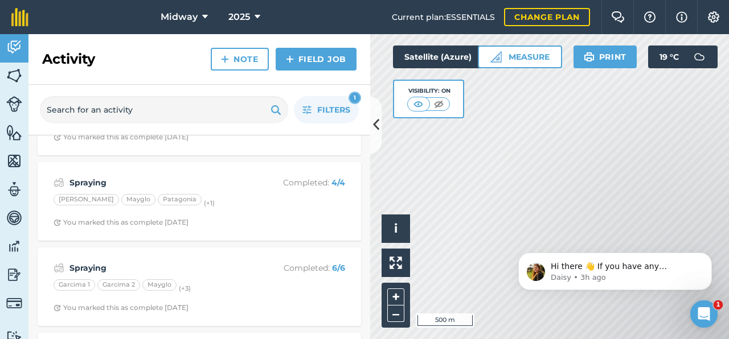
scroll to position [4676, 0]
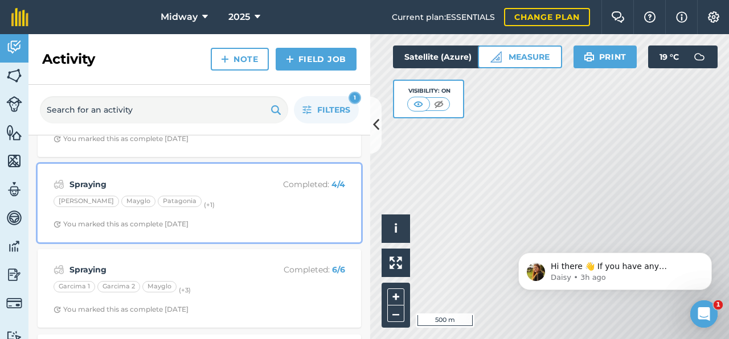
click at [91, 188] on strong "Spraying" at bounding box center [159, 184] width 181 height 13
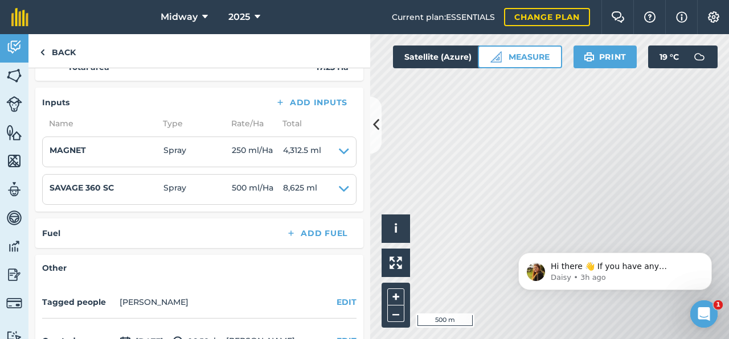
scroll to position [449, 0]
